Goal: Task Accomplishment & Management: Manage account settings

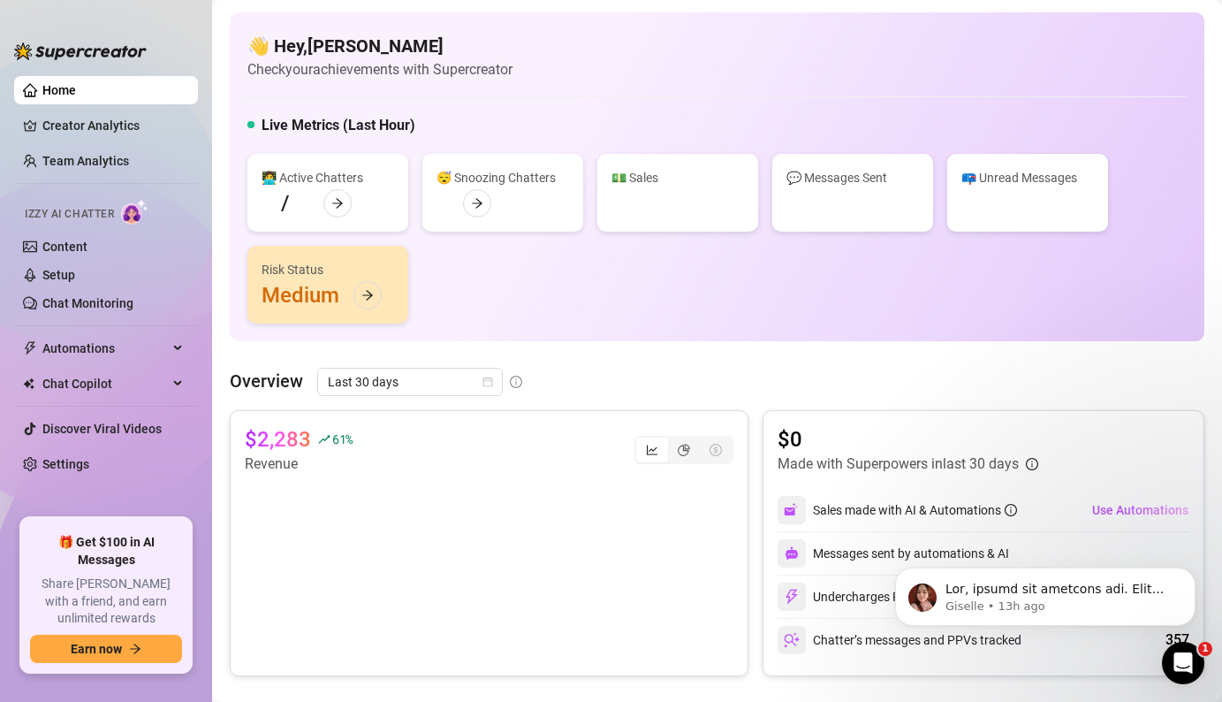
scroll to position [635, 0]
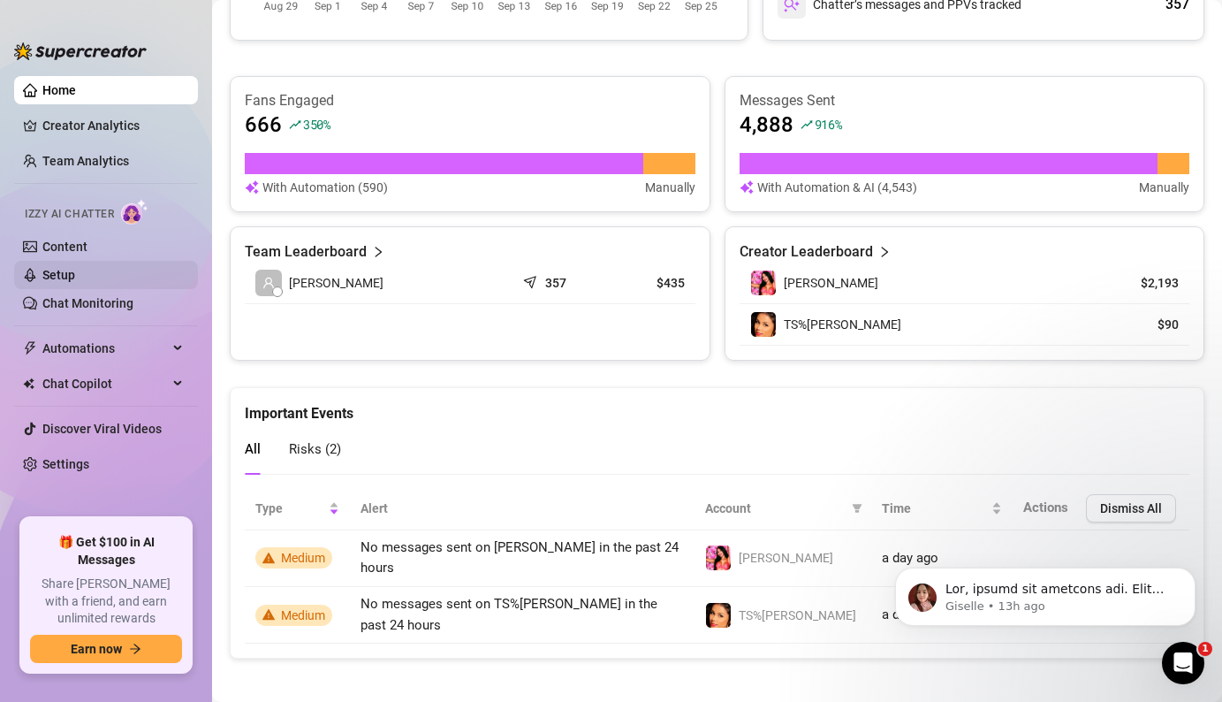
click at [75, 268] on link "Setup" at bounding box center [58, 275] width 33 height 14
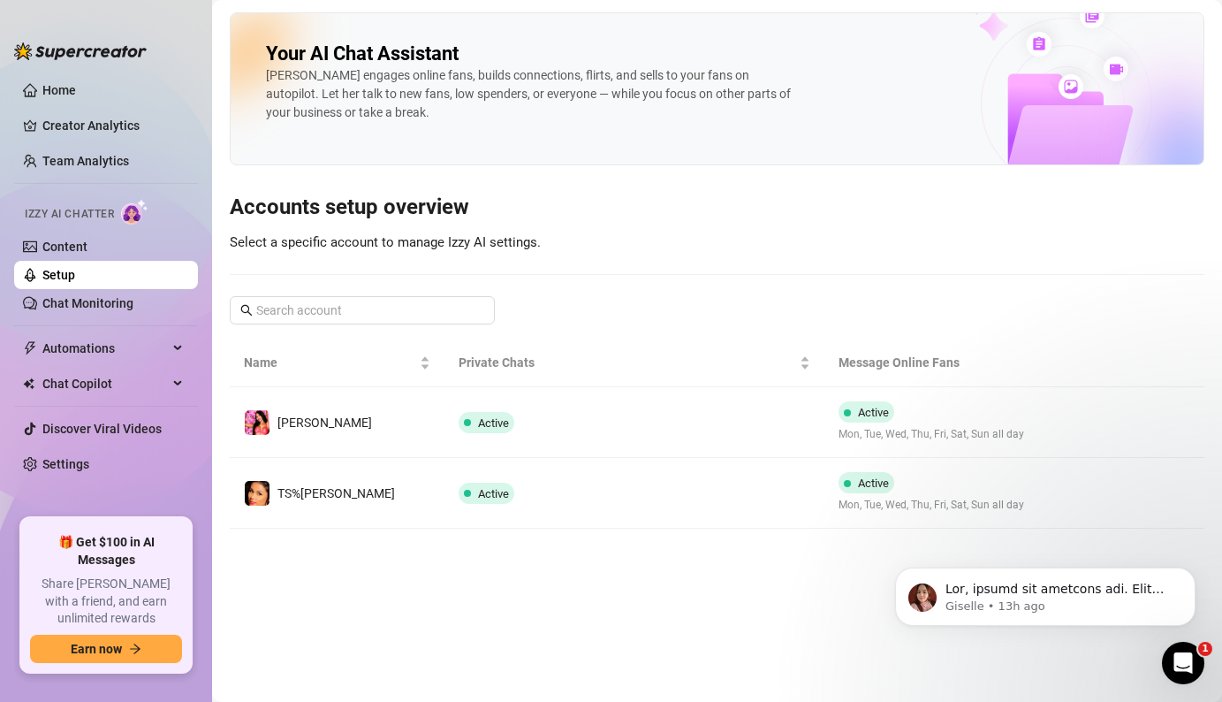
click at [443, 111] on div "[PERSON_NAME] engages online fans, builds connections, flirts, and sells to you…" at bounding box center [531, 94] width 530 height 56
click at [75, 282] on link "Setup" at bounding box center [58, 275] width 33 height 14
click at [103, 310] on link "Chat Monitoring" at bounding box center [87, 303] width 91 height 14
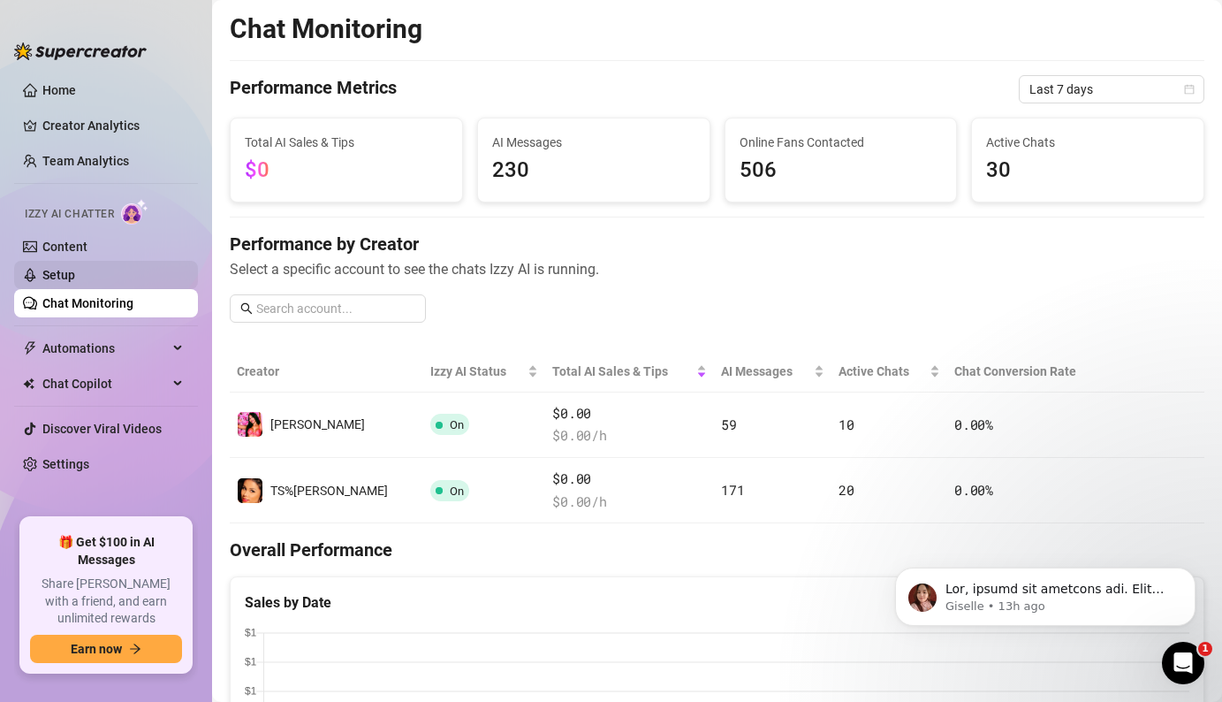
click at [75, 278] on link "Setup" at bounding box center [58, 275] width 33 height 14
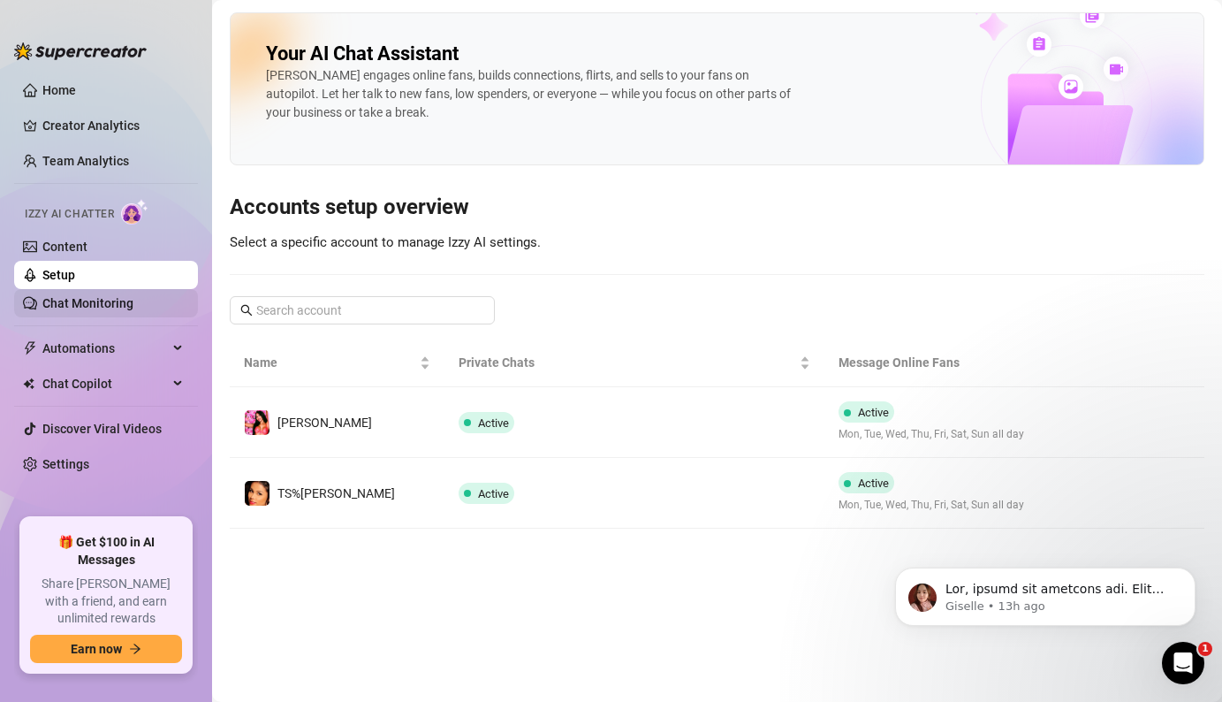
click at [104, 305] on link "Chat Monitoring" at bounding box center [87, 303] width 91 height 14
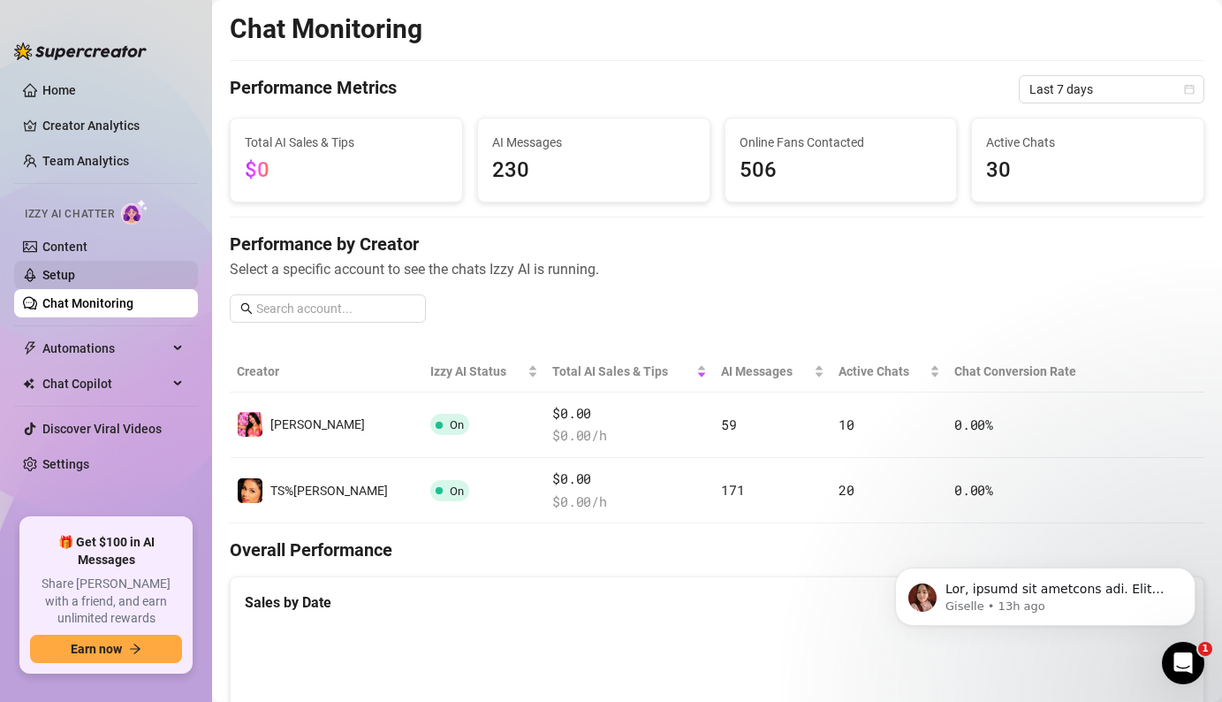
click at [75, 278] on link "Setup" at bounding box center [58, 275] width 33 height 14
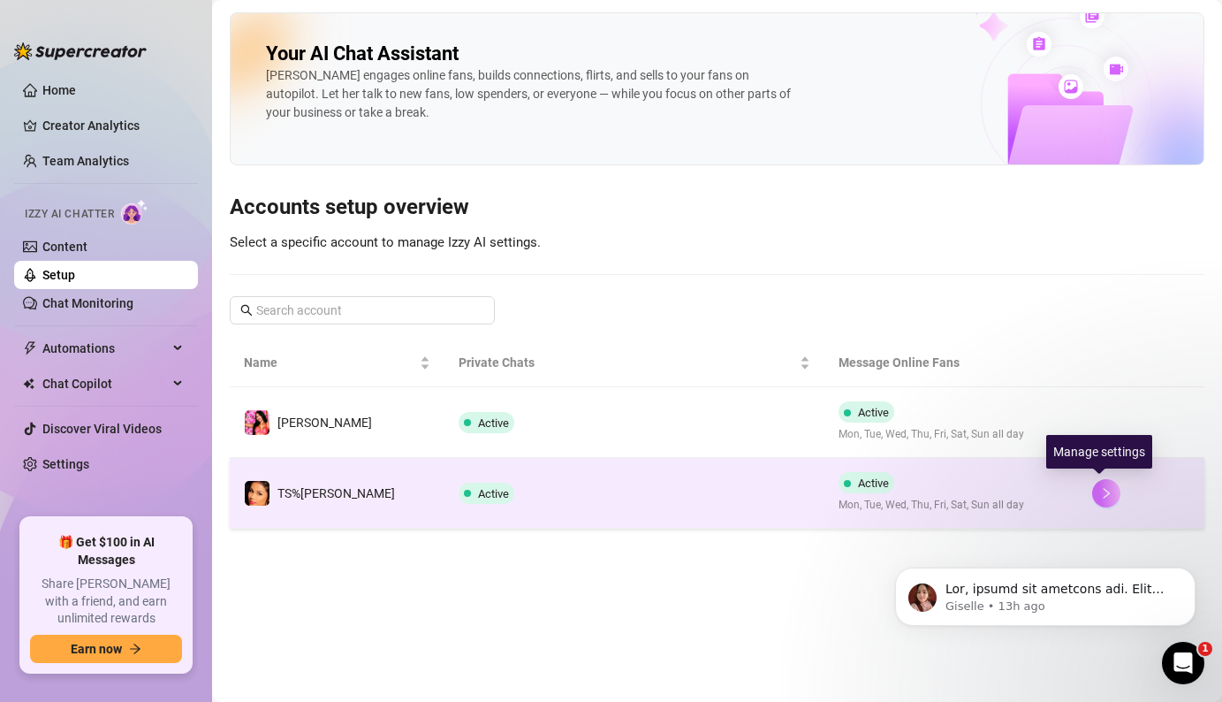
click at [1100, 498] on icon "right" at bounding box center [1106, 493] width 12 height 12
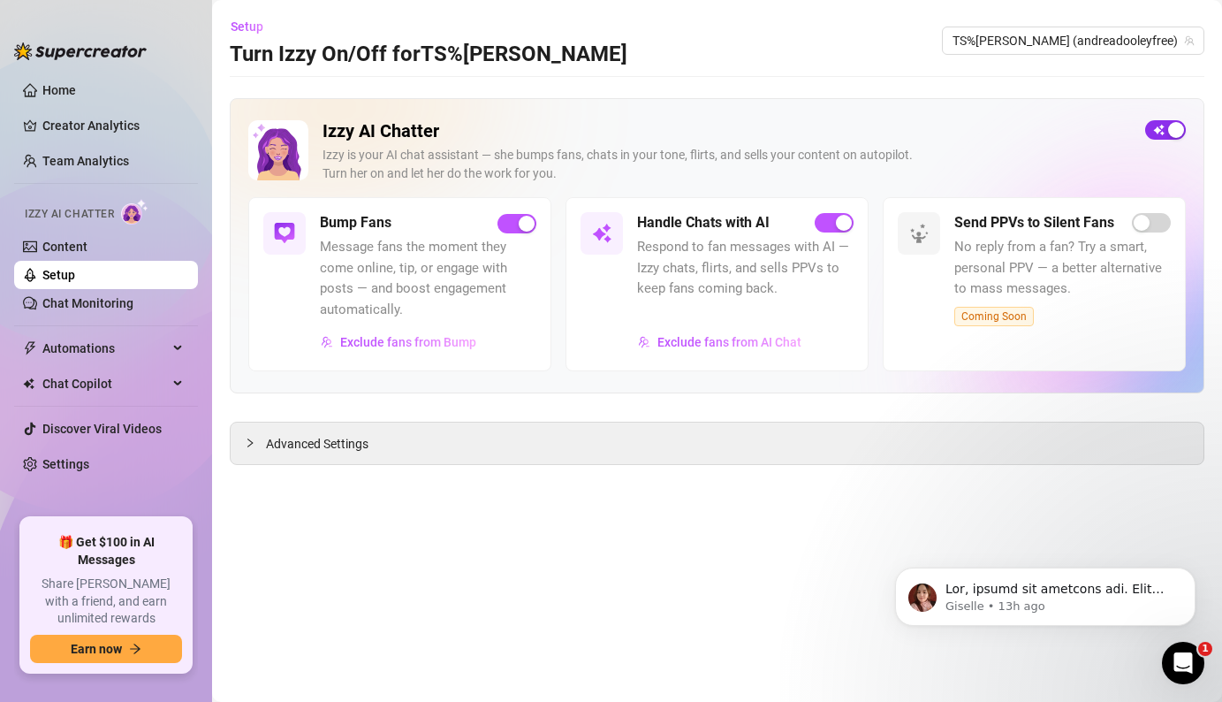
click at [1175, 123] on div "button" at bounding box center [1176, 130] width 16 height 16
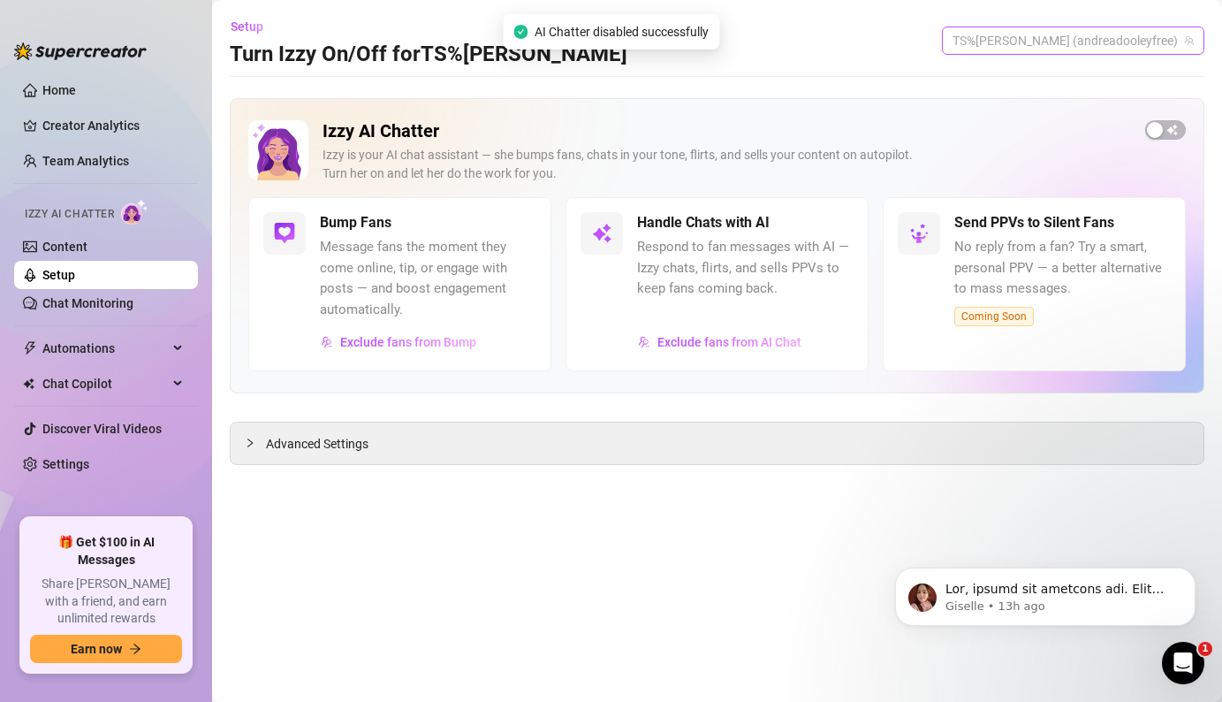
click at [1184, 47] on span "TS%[PERSON_NAME] (andreadooleyfree)" at bounding box center [1073, 40] width 241 height 27
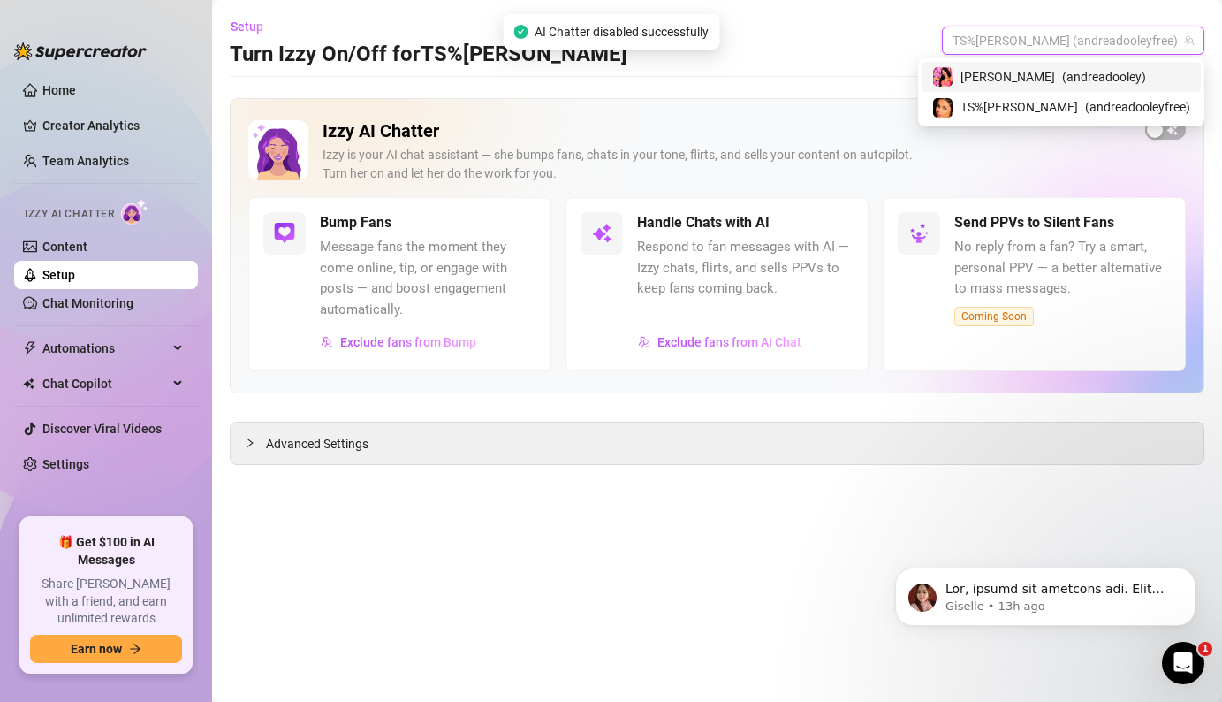
click at [1164, 74] on div "[PERSON_NAME] ( andreadooley )" at bounding box center [1061, 76] width 258 height 21
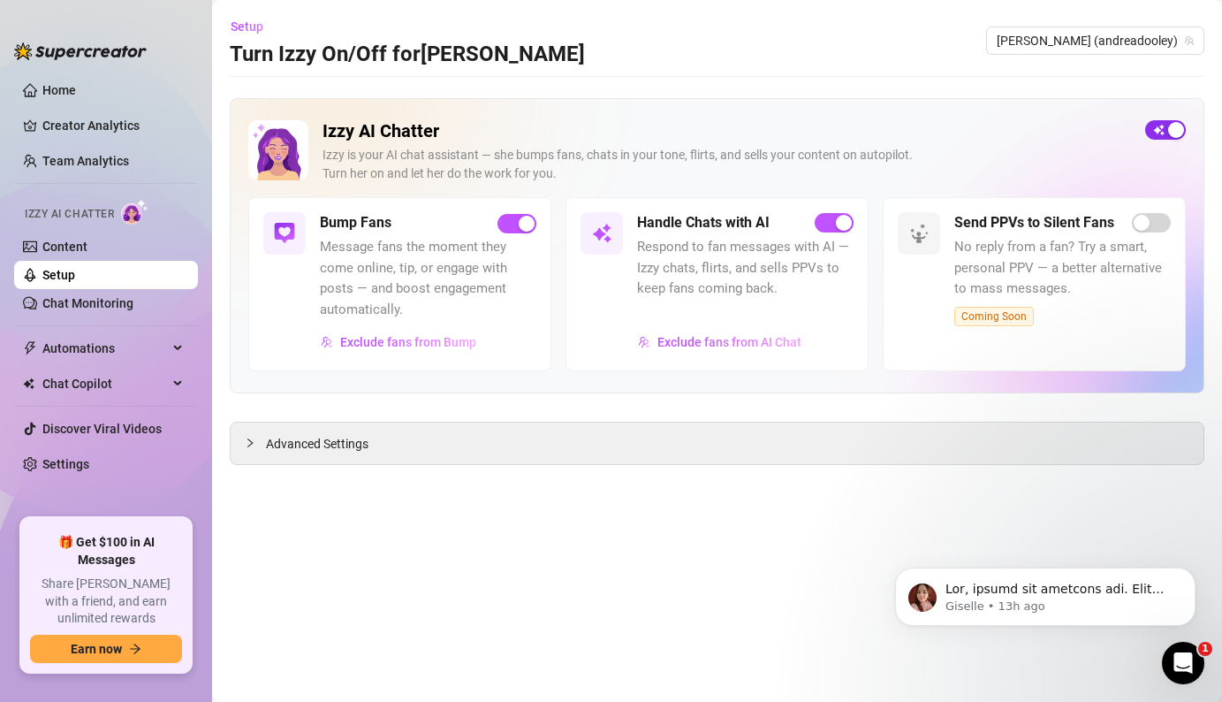
click at [1178, 134] on div "button" at bounding box center [1176, 130] width 16 height 16
click at [53, 249] on link "Content" at bounding box center [64, 247] width 45 height 14
